Goal: Book appointment/travel/reservation

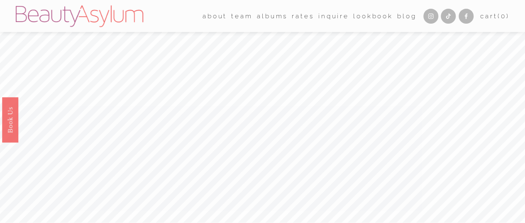
click at [325, 15] on link "Inquire" at bounding box center [333, 16] width 31 height 13
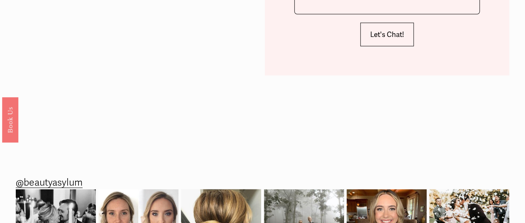
scroll to position [697, 0]
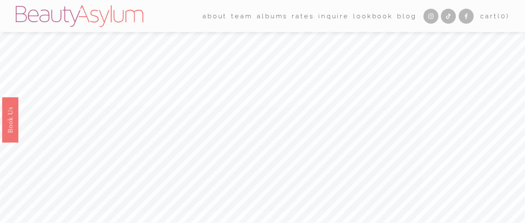
click at [0, 0] on link "Charlotte" at bounding box center [0, 0] width 0 height 0
